Goal: Navigation & Orientation: Understand site structure

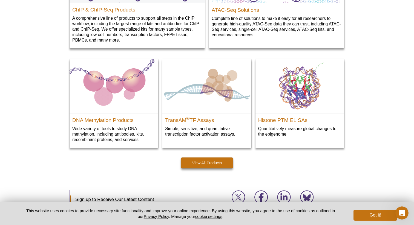
scroll to position [808, 0]
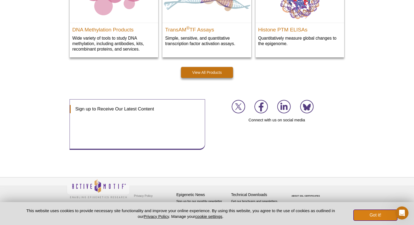
click at [378, 219] on button "Got it!" at bounding box center [375, 215] width 44 height 11
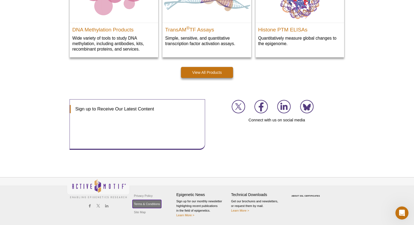
click at [149, 203] on link "Terms & Conditions" at bounding box center [146, 204] width 29 height 8
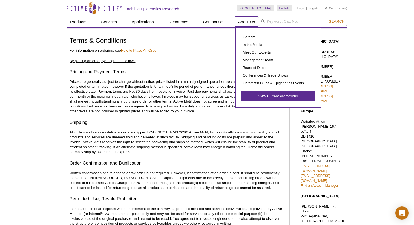
click at [250, 24] on link "About Us" at bounding box center [247, 22] width 24 height 10
